Goal: Information Seeking & Learning: Learn about a topic

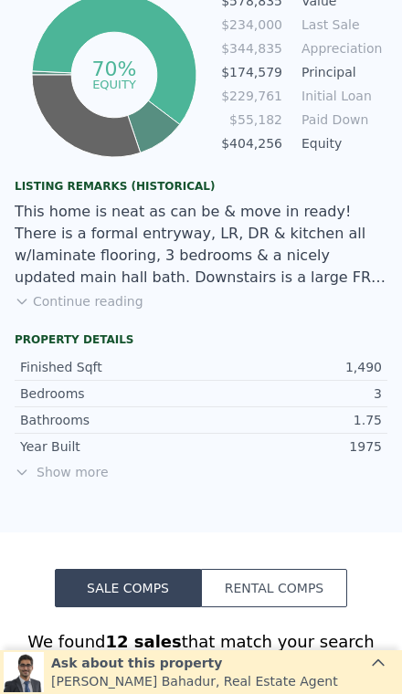
scroll to position [1246, 0]
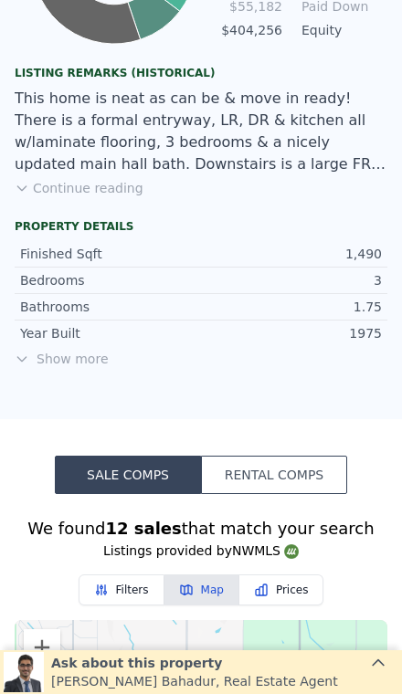
click at [64, 350] on span "Show more" at bounding box center [201, 359] width 372 height 18
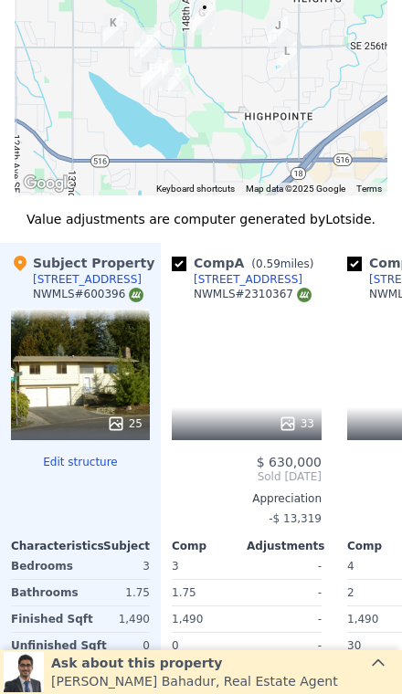
scroll to position [2443, 0]
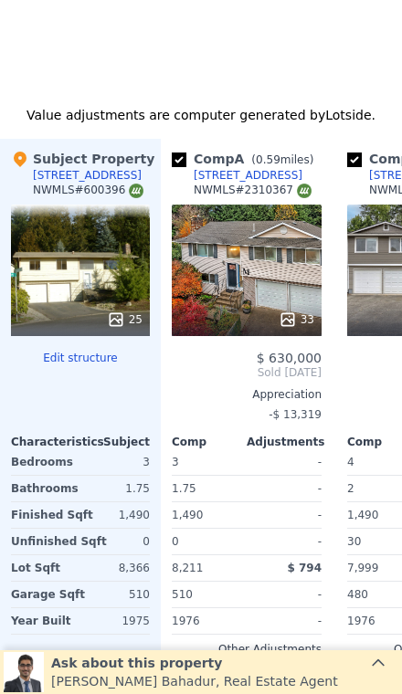
type input "$ 624,000"
type input "$ 327,483"
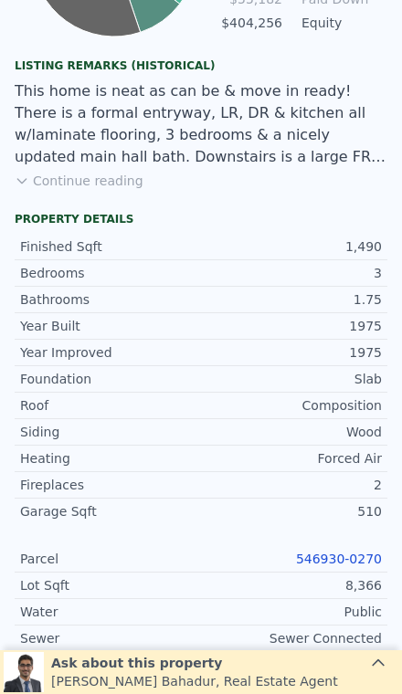
scroll to position [1255, 0]
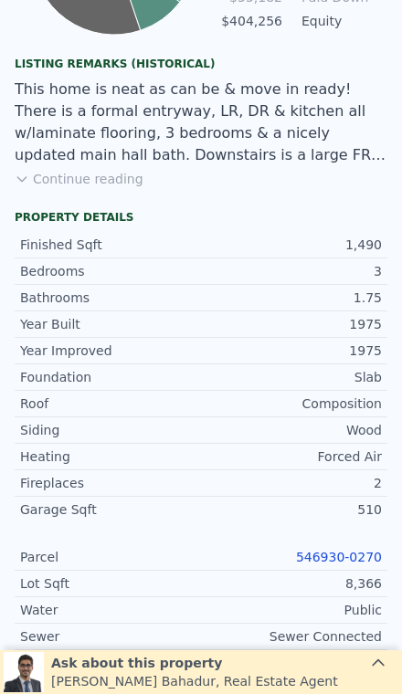
click at [354, 550] on link "546930-0270" at bounding box center [339, 557] width 86 height 15
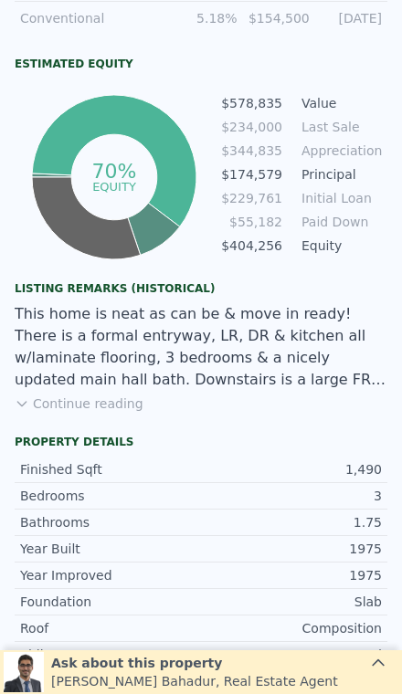
scroll to position [1024, 0]
click at [68, 394] on button "Continue reading" at bounding box center [79, 403] width 129 height 18
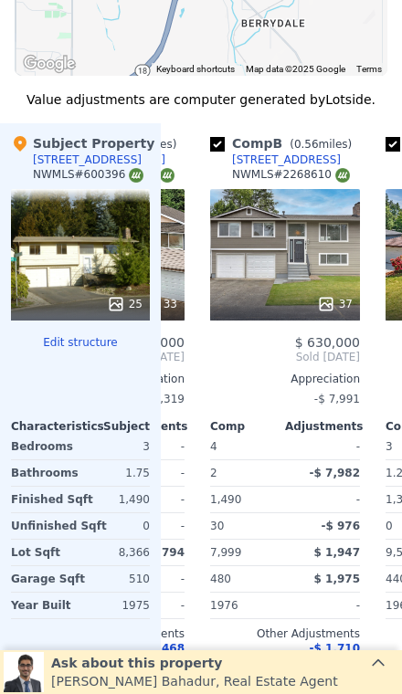
scroll to position [0, 139]
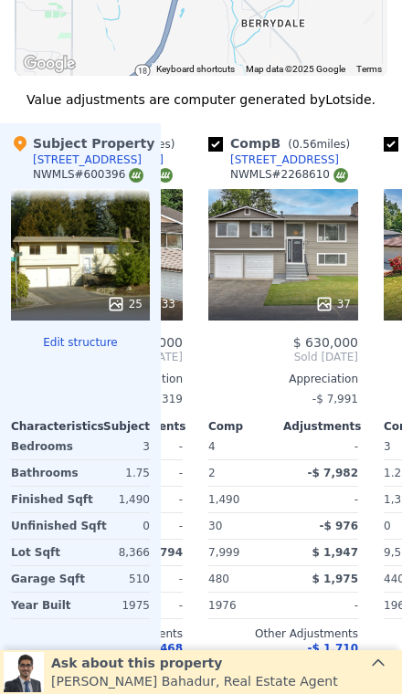
click at [310, 189] on div "37" at bounding box center [283, 254] width 150 height 131
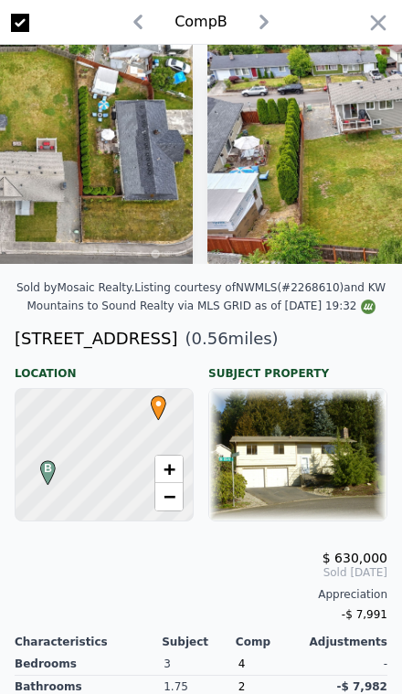
scroll to position [0, 13269]
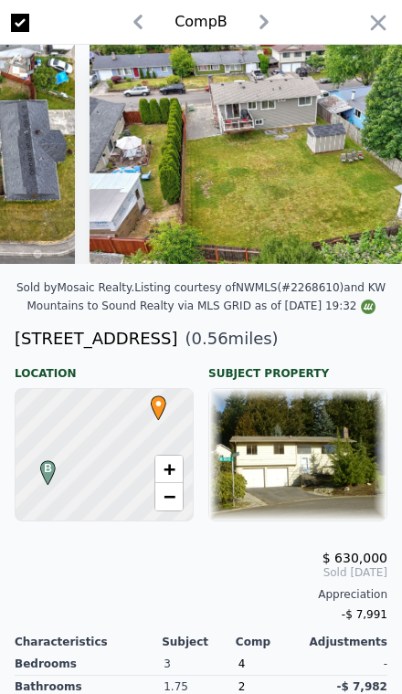
click at [381, 26] on icon "button" at bounding box center [379, 23] width 16 height 16
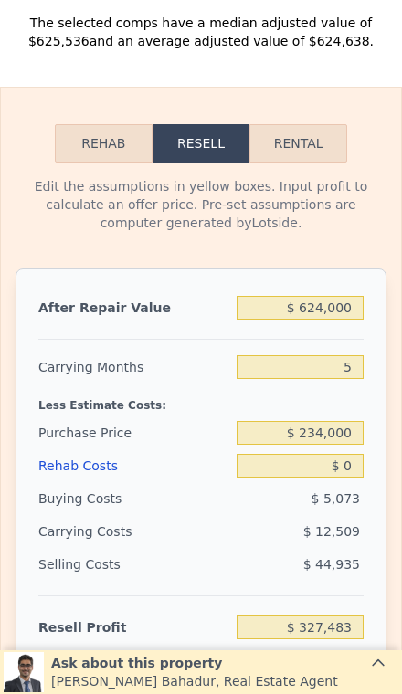
scroll to position [3414, 0]
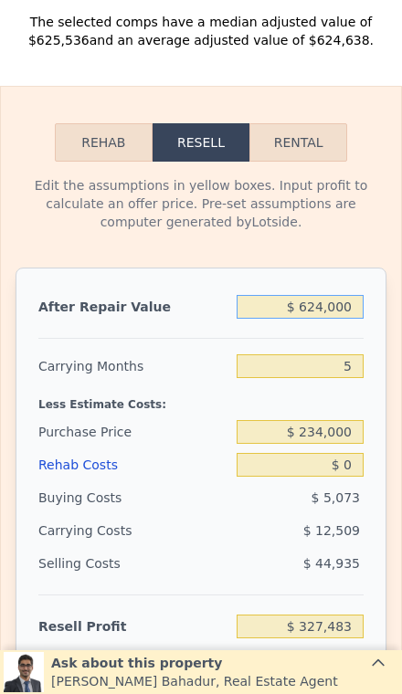
click at [355, 295] on input "$ 624,000" at bounding box center [299, 307] width 127 height 24
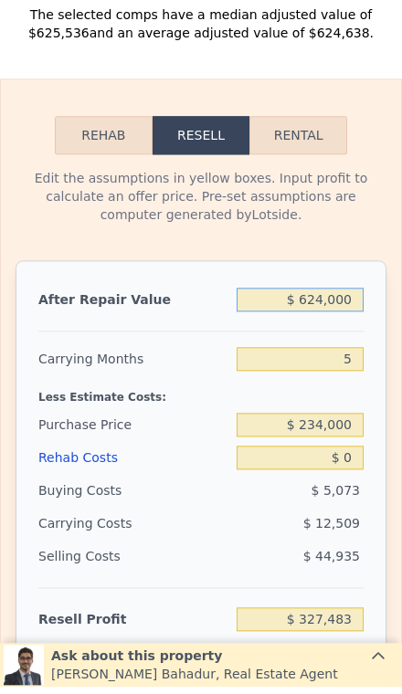
type input "$ 62,400"
type input "-$ 193,235"
type input "$ 6,240"
type input "-$ 245,306"
type input "$ 624"
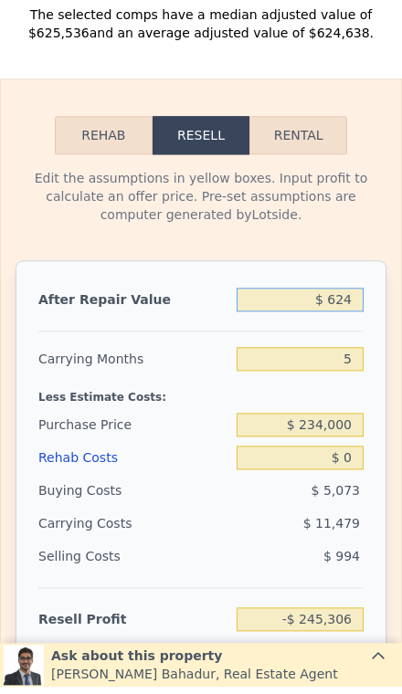
type input "-$ 250,514"
type input "$ 62"
type input "-$ 251,035"
type input "$ 6"
type input "-$ 251,086"
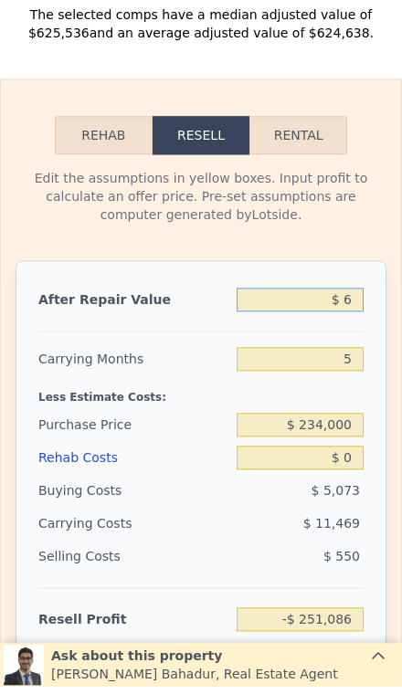
type input "$ 65"
type input "-$ 251,032"
type input "$ 650"
type input "-$ 250,489"
type input "$ 6,500"
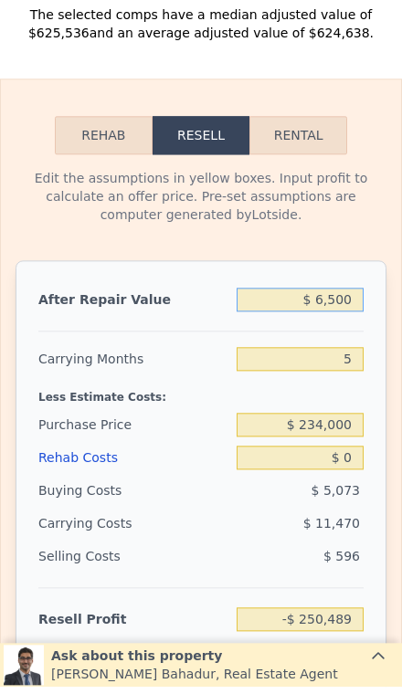
type input "-$ 245,067"
type input "$ 65,000"
type input "-$ 190,823"
type input "$ 650,000"
type input "$ 351,590"
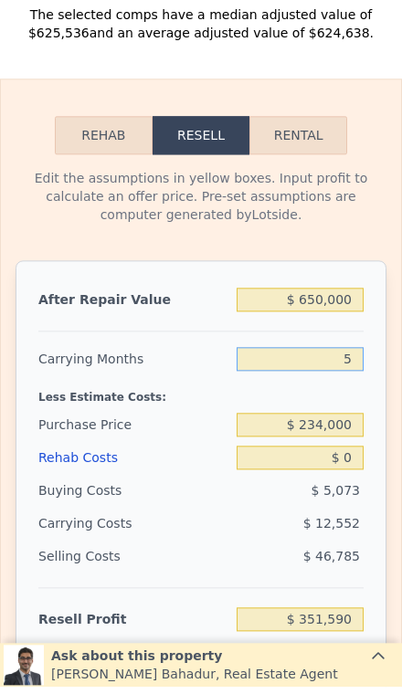
click at [360, 354] on input "5" at bounding box center [299, 366] width 127 height 24
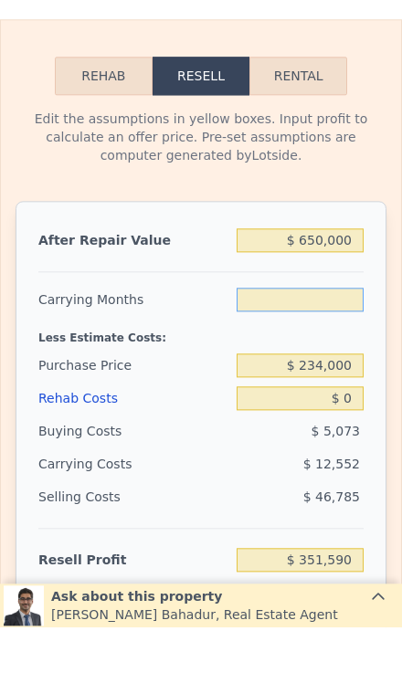
type input "3"
type input "$ 356,611"
type input "3"
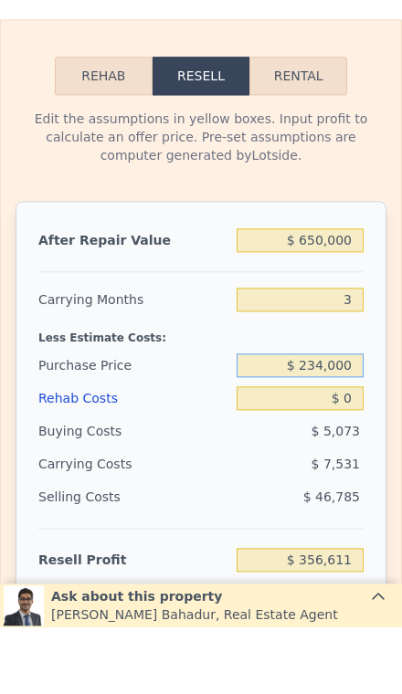
click at [360, 420] on input "$ 234,000" at bounding box center [299, 432] width 127 height 24
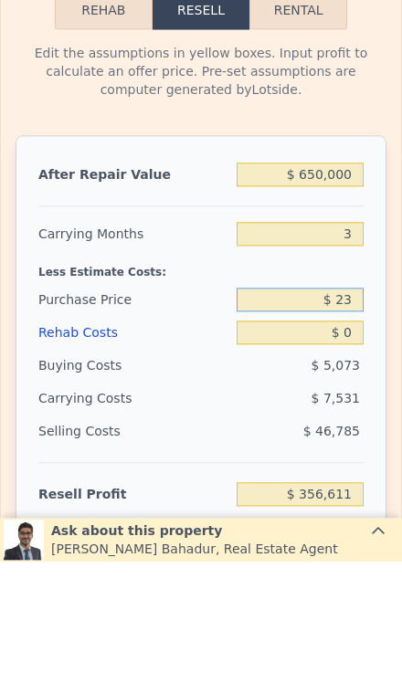
type input "$ 2"
type input "$ 500,000"
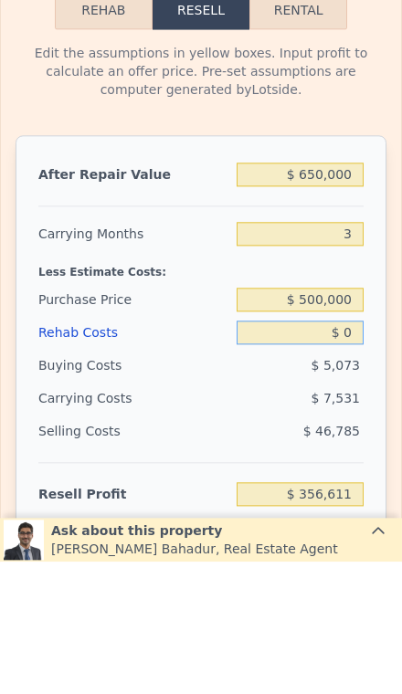
click at [349, 453] on input "$ 0" at bounding box center [299, 465] width 127 height 24
type input "$ 79,616"
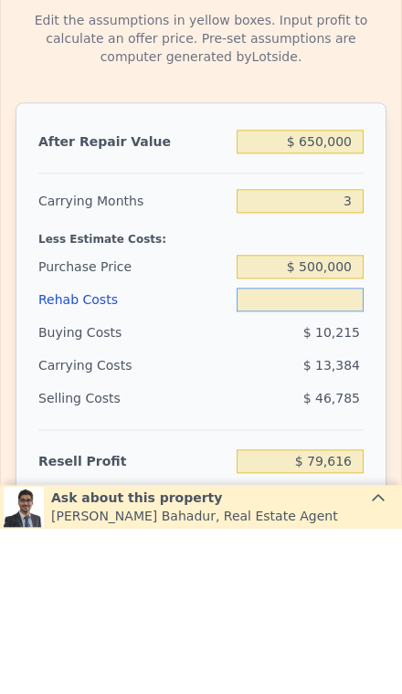
type input "$ 5"
type input "$ 79,611"
type input "$ 50"
type input "$ 79,565"
type input "$ 500"
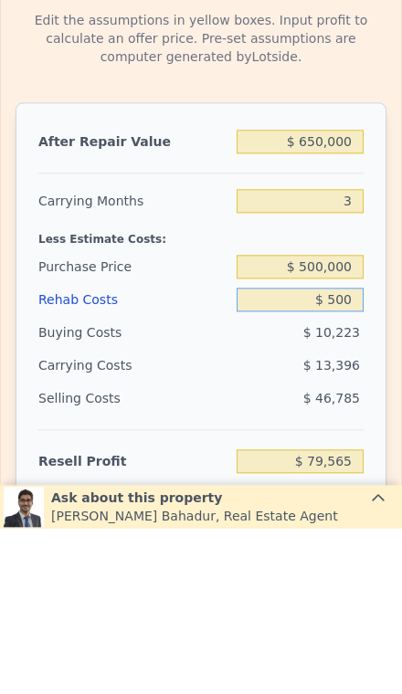
type input "$ 79,096"
type input "$ 5,000"
type input "$ 74,425"
type input "$ 50,000"
type input "$ 27,715"
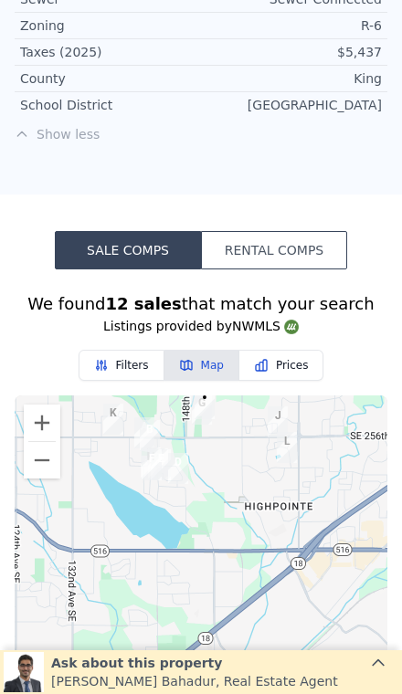
scroll to position [2030, 0]
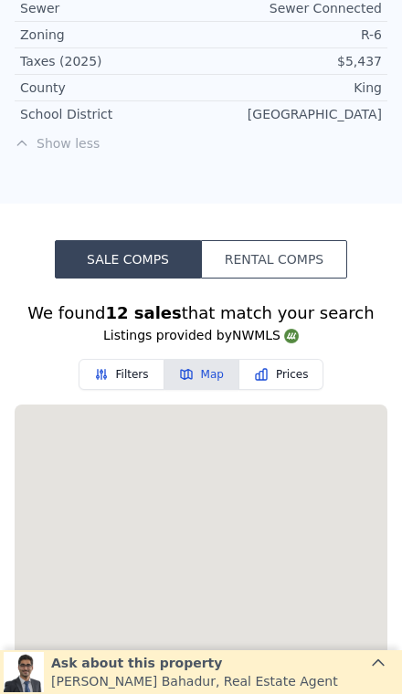
type input "$ 624,000"
type input "5"
type input "$ 0"
type input "$ 327,483"
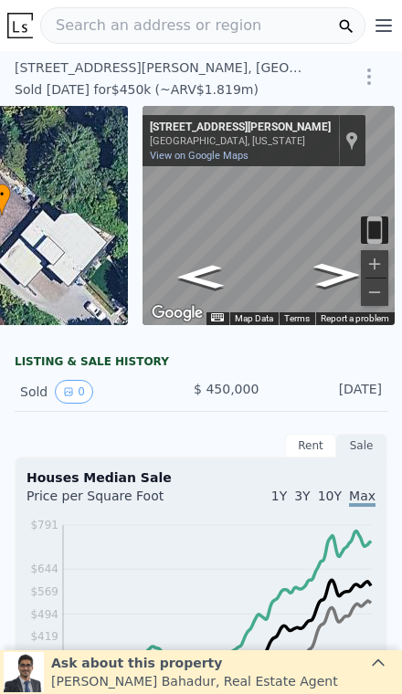
click at [242, 35] on div "Search an address or region" at bounding box center [202, 25] width 325 height 37
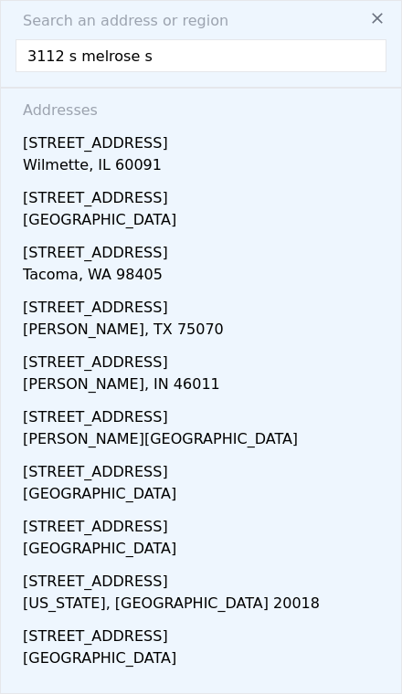
type input "3112 s melrose st"
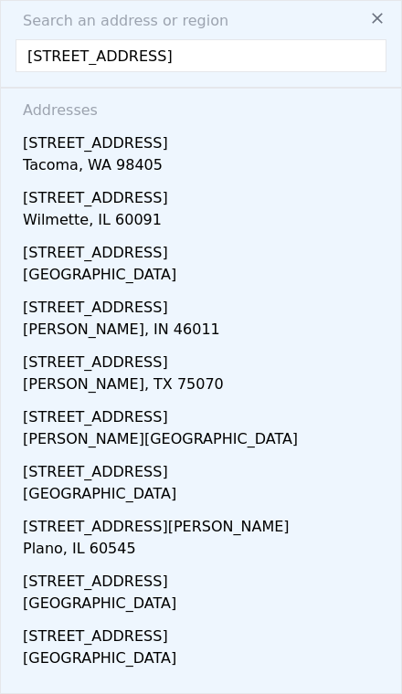
click at [277, 145] on div "3112 S Melrose St" at bounding box center [204, 139] width 363 height 29
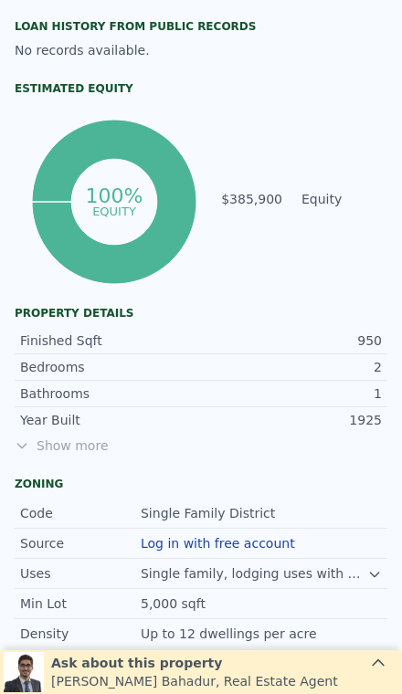
click at [58, 442] on span "Show more" at bounding box center [201, 445] width 372 height 18
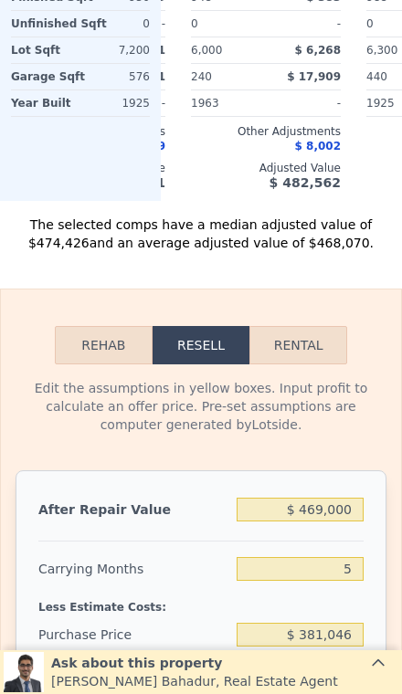
scroll to position [2845, 0]
click at [342, 513] on input "$ 469,000" at bounding box center [299, 510] width 127 height 24
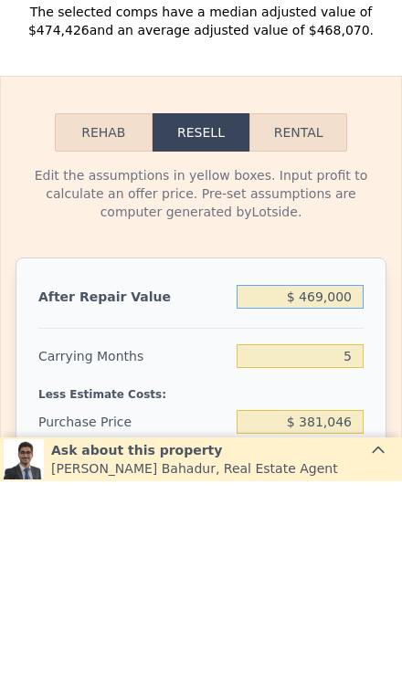
type input "$ 46,900"
type input "-$ 362,131"
type input "$ 4,690"
type input "-$ 401,344"
type input "$ 469"
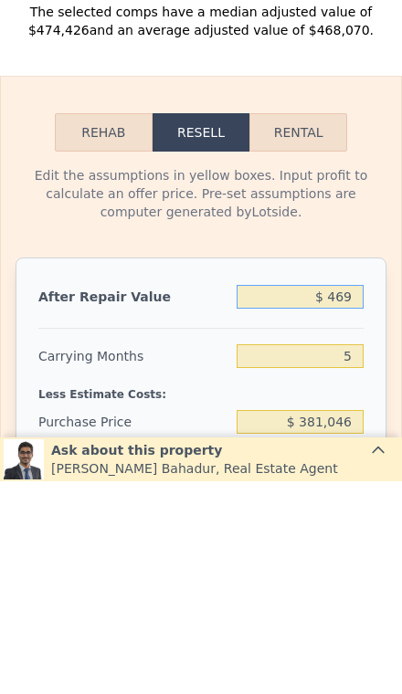
type input "-$ 405,267"
type input "$ 46"
type input "-$ 405,658"
type input "$ 4"
type input "-$ 405,697"
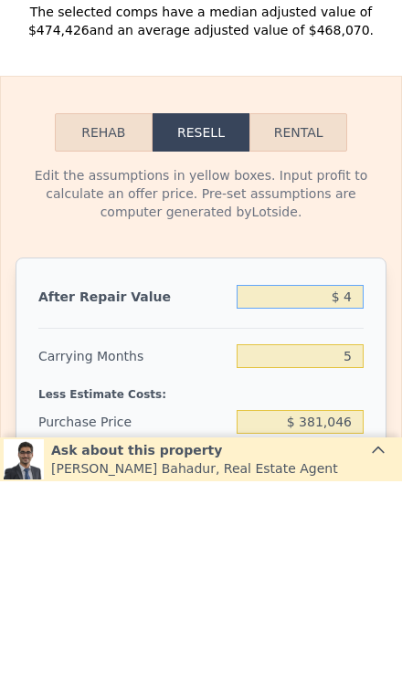
type input "$ 48"
type input "-$ 405,656"
type input "$ 480"
type input "-$ 405,256"
type input "$ 48"
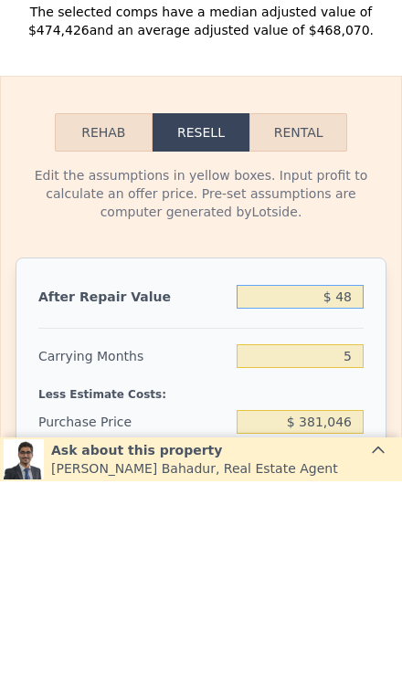
type input "-$ 405,656"
type input "$ 4"
type input "-$ 405,697"
type input "$ 47"
type input "-$ 405,657"
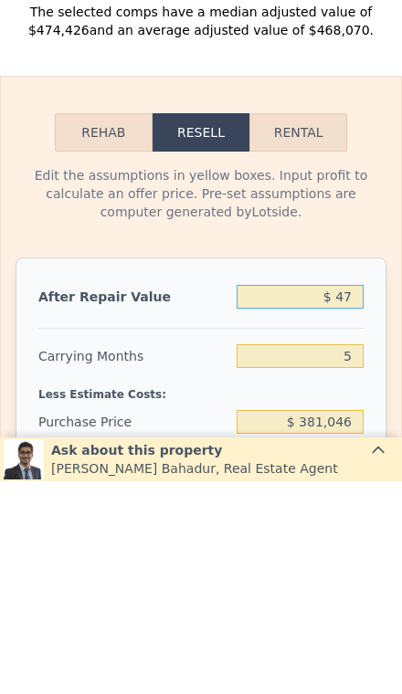
type input "$ 475"
type input "-$ 405,261"
type input "$ 4,750"
type input "-$ 401,289"
type input "$ 47,500"
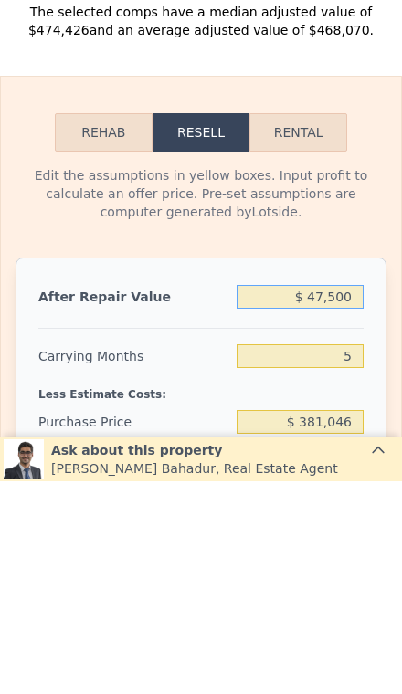
type input "-$ 361,574"
type input "$ 475,000"
type input "$ 35,575"
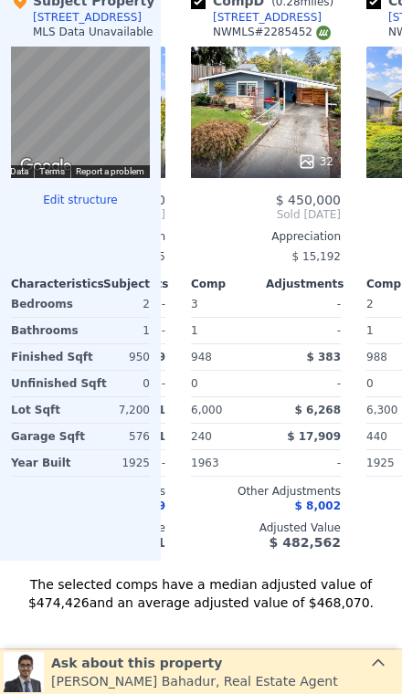
click at [82, 687] on div "Siddhant Bahadur , Real Estate Agent" at bounding box center [194, 681] width 287 height 18
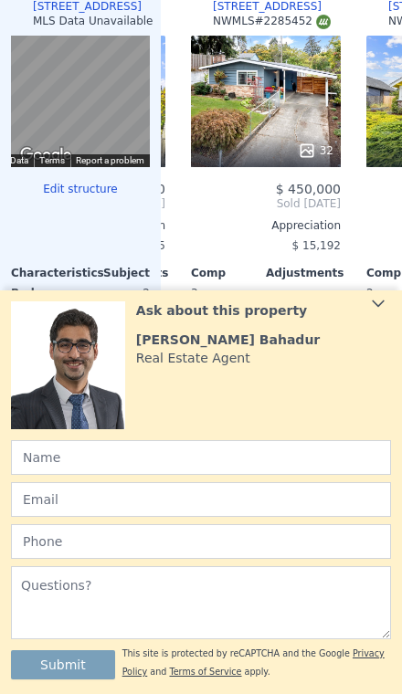
click at [363, 329] on div "Ask about this property Siddhant Bahadur Real Estate Agent" at bounding box center [263, 334] width 255 height 66
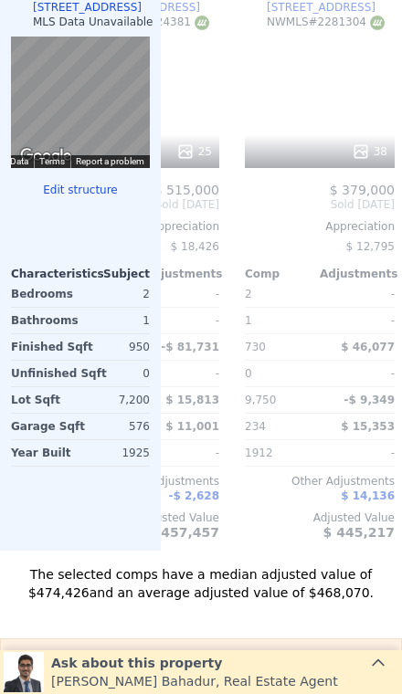
scroll to position [0, 1683]
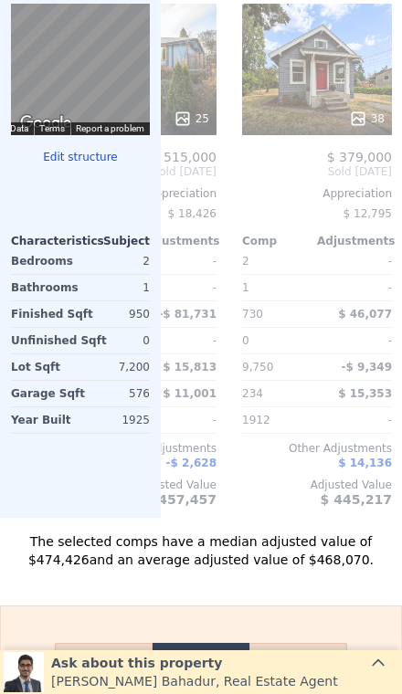
type input "$ 469,000"
type input "$ 30,001"
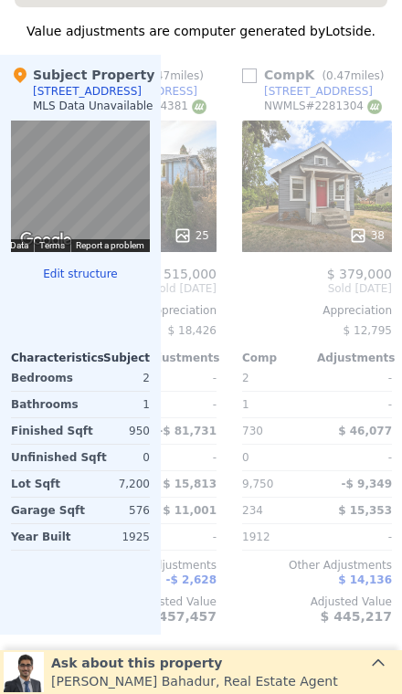
scroll to position [2409, 0]
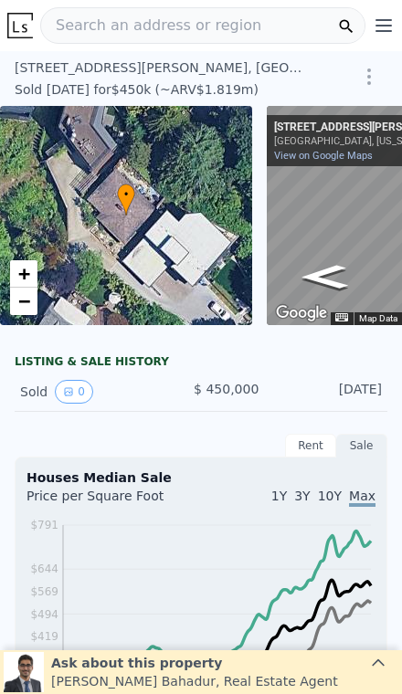
scroll to position [109, 0]
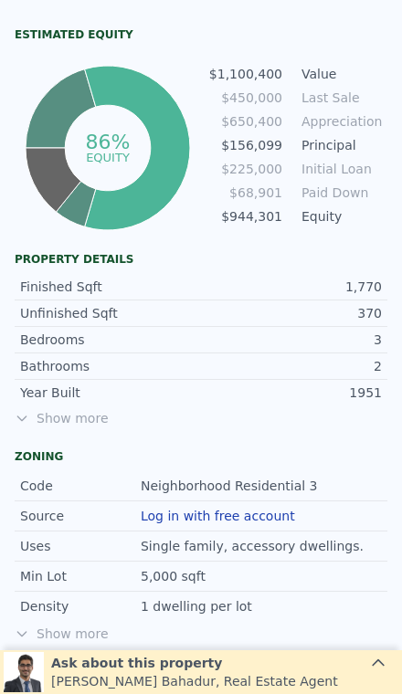
click at [63, 419] on span "Show more" at bounding box center [201, 418] width 372 height 18
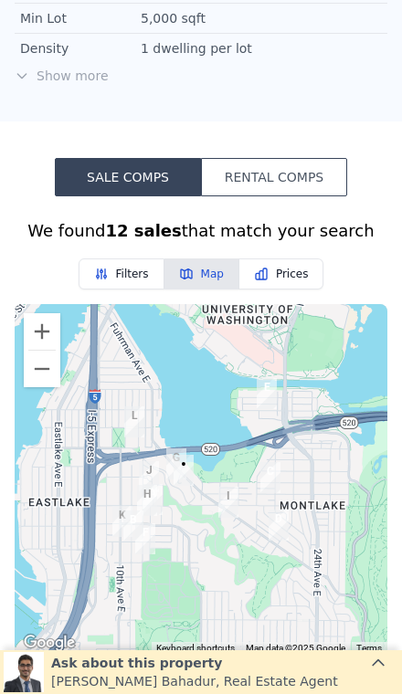
scroll to position [1787, 0]
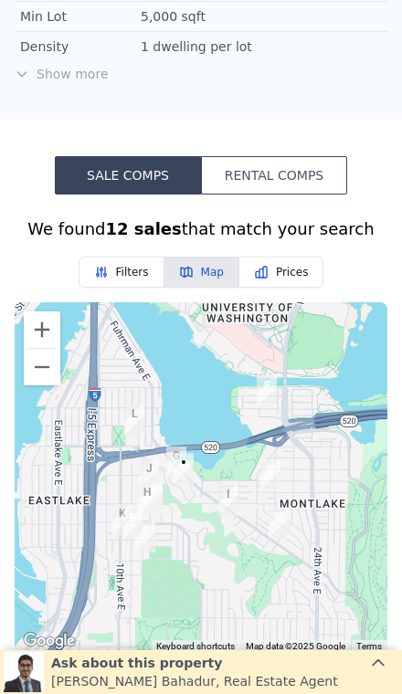
click at [32, 325] on button "Zoom in" at bounding box center [42, 329] width 37 height 37
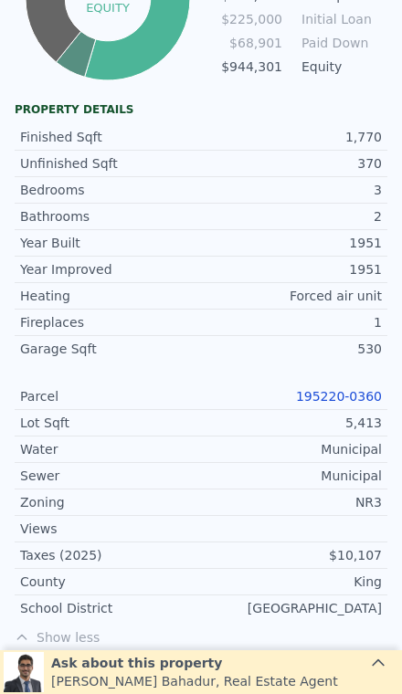
scroll to position [1008, 0]
click at [358, 389] on link "195220-0360" at bounding box center [339, 396] width 86 height 15
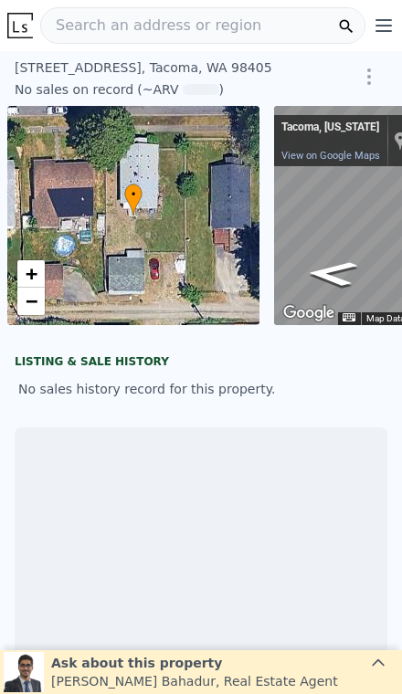
scroll to position [0, 131]
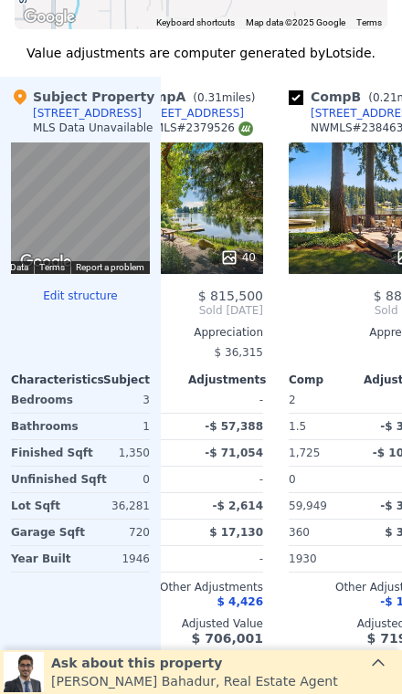
scroll to position [0, 8]
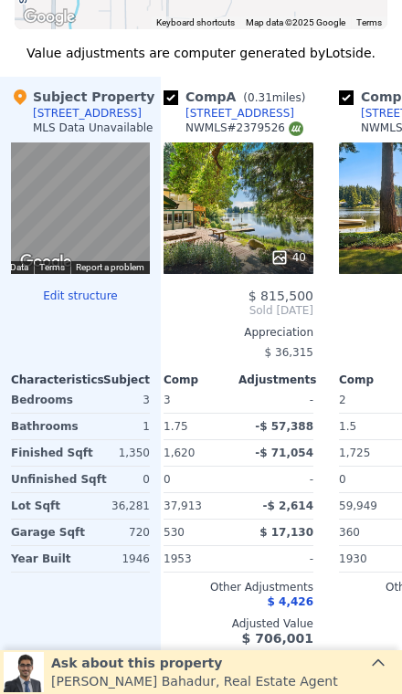
click at [229, 218] on div "40" at bounding box center [238, 207] width 150 height 131
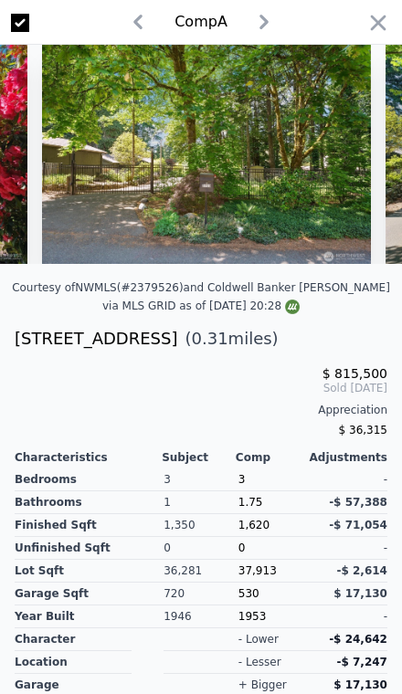
scroll to position [0, 685]
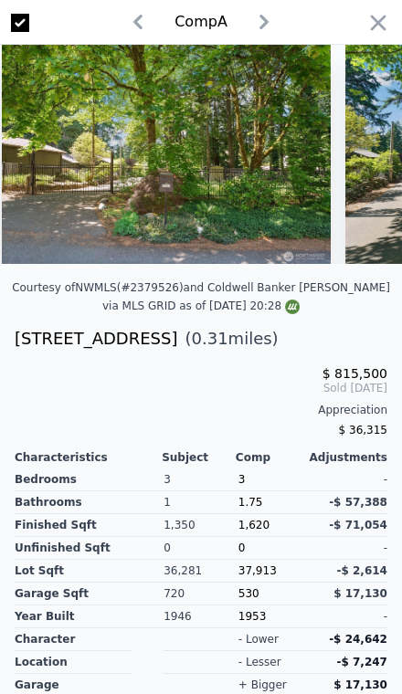
click at [370, 27] on icon "button" at bounding box center [378, 23] width 26 height 26
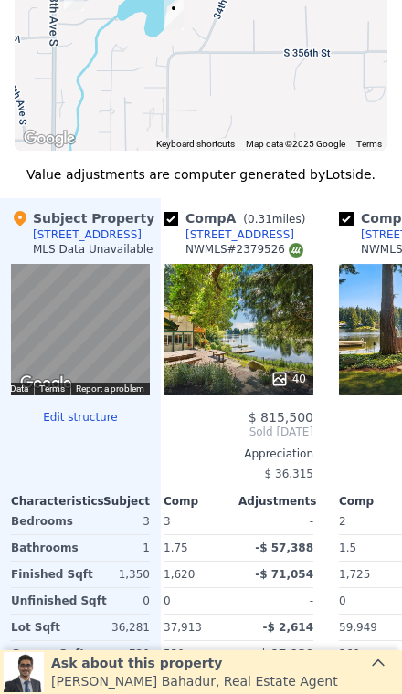
scroll to position [1706, 0]
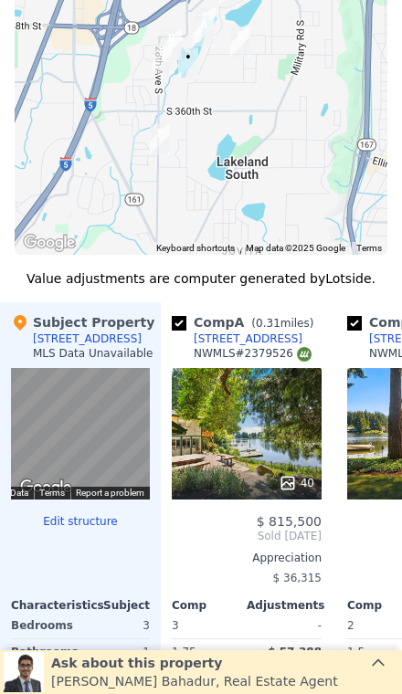
scroll to position [1590, 0]
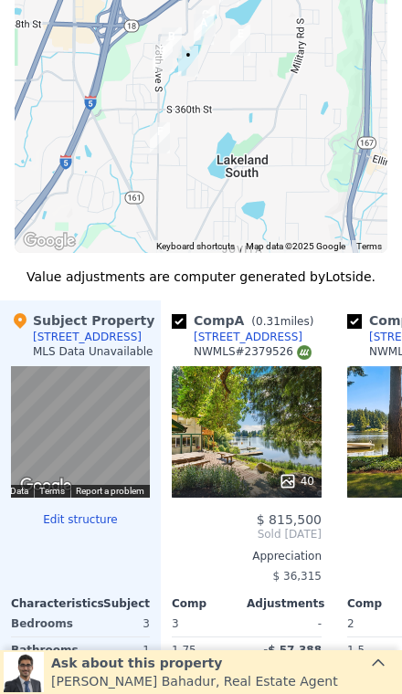
click at [10, 224] on div "To navigate the map with touch gestures double-tap and hold your finger on the …" at bounding box center [201, 78] width 402 height 380
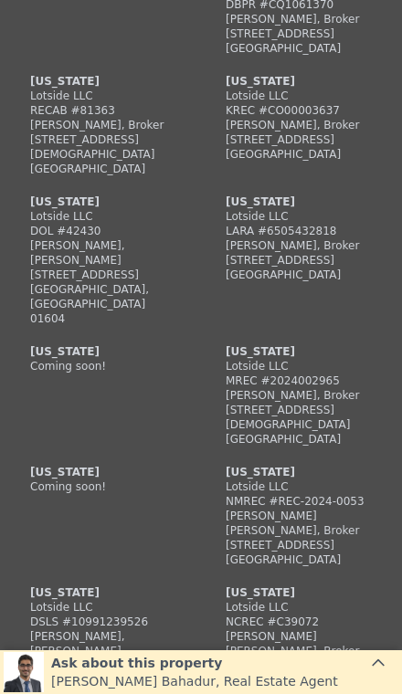
scroll to position [5533, 0]
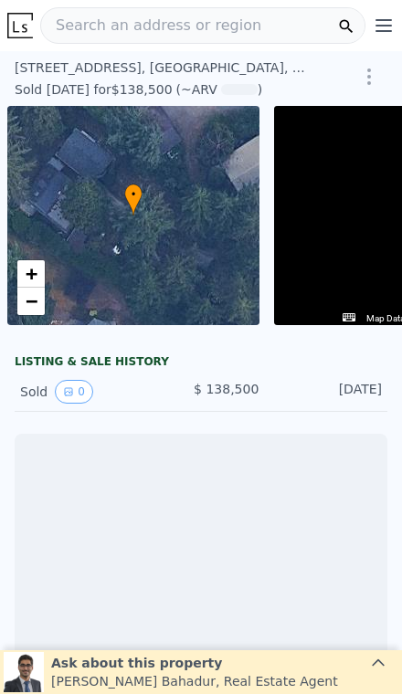
scroll to position [0, 131]
